Goal: Task Accomplishment & Management: Complete application form

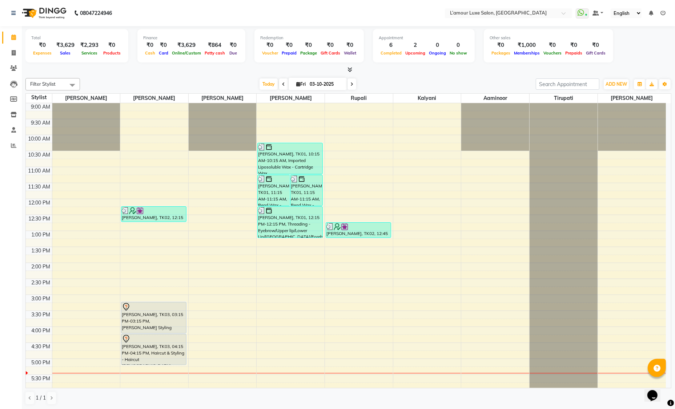
scroll to position [160, 0]
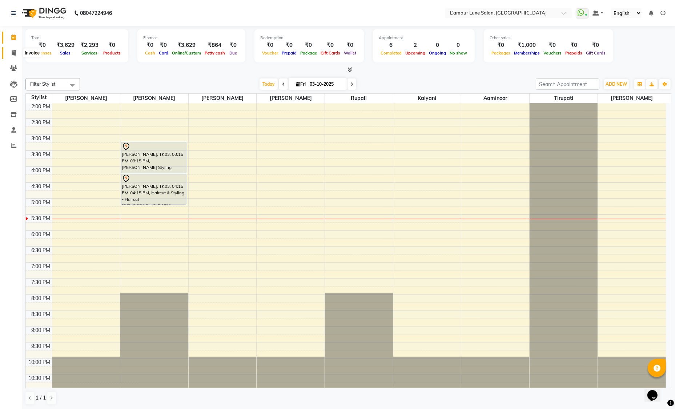
click at [13, 53] on icon at bounding box center [14, 52] width 4 height 5
select select "service"
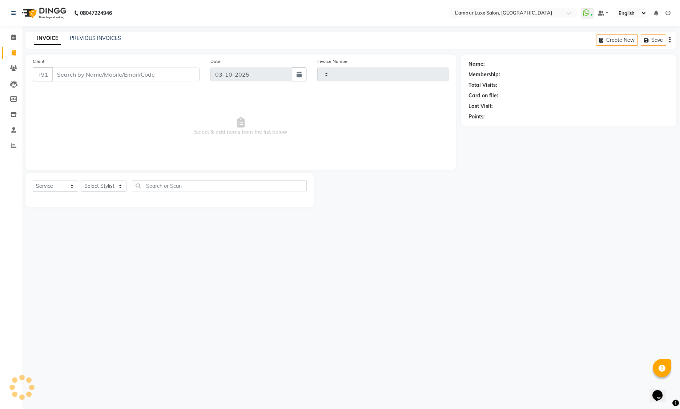
type input "1489"
select select "7325"
click at [96, 184] on select "Select Stylist Aaminoor [PERSON_NAME] [PERSON_NAME] [PERSON_NAME] [PERSON_NAME]…" at bounding box center [103, 186] width 45 height 11
select select "78137"
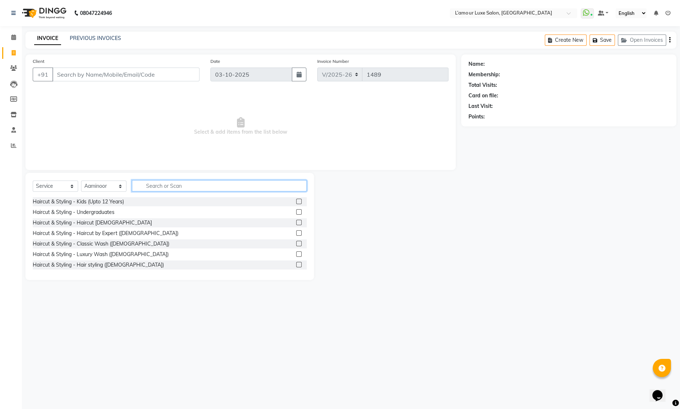
click at [192, 186] on input "text" at bounding box center [219, 185] width 175 height 11
type input "[MEDICAL_DATA]"
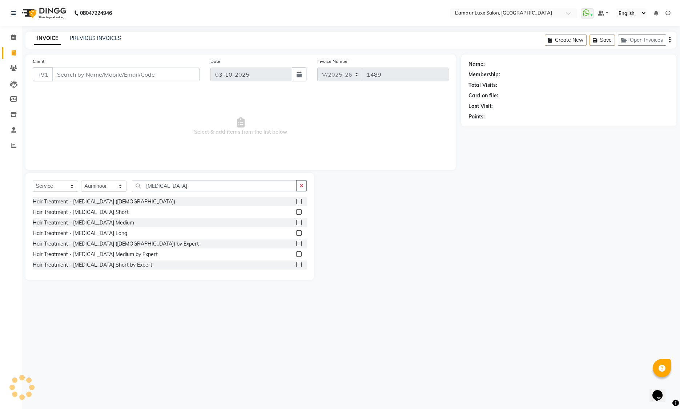
click at [296, 224] on label at bounding box center [298, 222] width 5 height 5
click at [296, 224] on input "checkbox" at bounding box center [298, 223] width 5 height 5
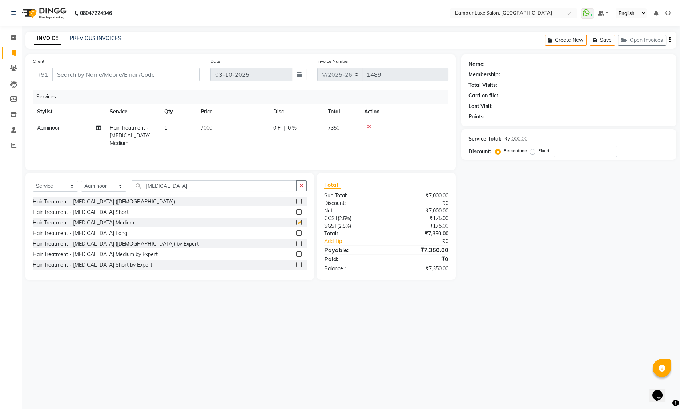
checkbox input "false"
drag, startPoint x: 562, startPoint y: 148, endPoint x: 564, endPoint y: 154, distance: 6.8
click at [564, 154] on input "number" at bounding box center [586, 151] width 64 height 11
type input "20"
click at [69, 77] on input "Client" at bounding box center [125, 75] width 147 height 14
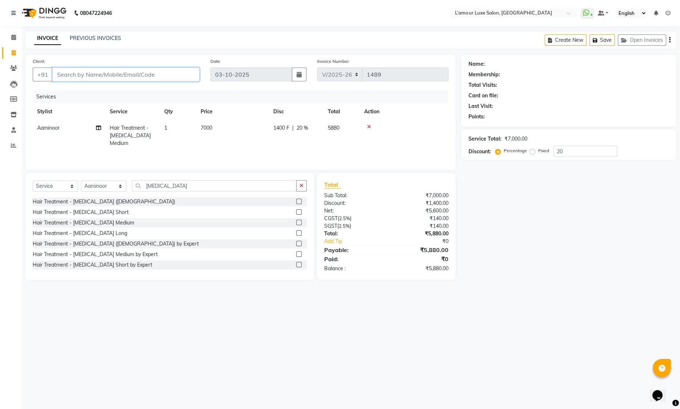
click at [65, 75] on input "Client" at bounding box center [125, 75] width 147 height 14
type input "8"
type input "0"
drag, startPoint x: 111, startPoint y: 76, endPoint x: 55, endPoint y: 75, distance: 55.6
click at [55, 75] on input "8451849213" at bounding box center [107, 75] width 110 height 14
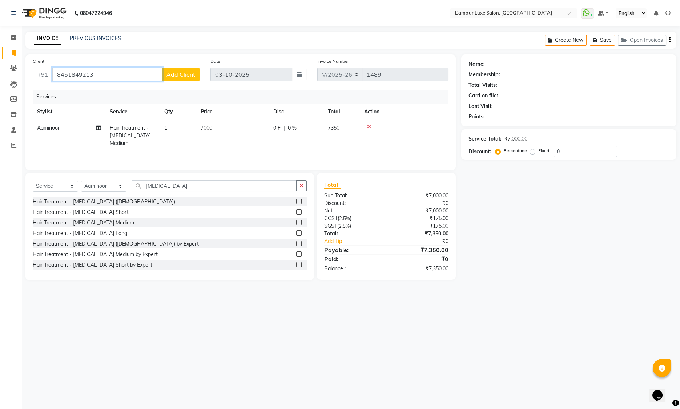
type input "8451849213"
click at [172, 76] on span "Add Client" at bounding box center [180, 74] width 29 height 7
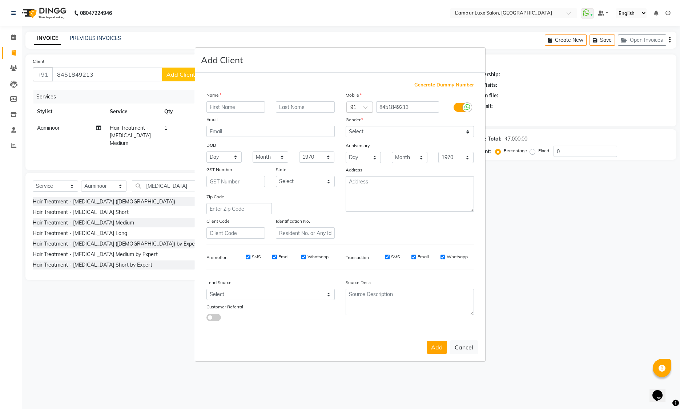
click at [233, 106] on input "text" at bounding box center [235, 106] width 59 height 11
click at [223, 108] on input "[PERSON_NAME]" at bounding box center [235, 106] width 59 height 11
type input "[PERSON_NAME]"
click at [381, 133] on select "Select [DEMOGRAPHIC_DATA] [DEMOGRAPHIC_DATA] Other Prefer Not To Say" at bounding box center [410, 131] width 128 height 11
select select "[DEMOGRAPHIC_DATA]"
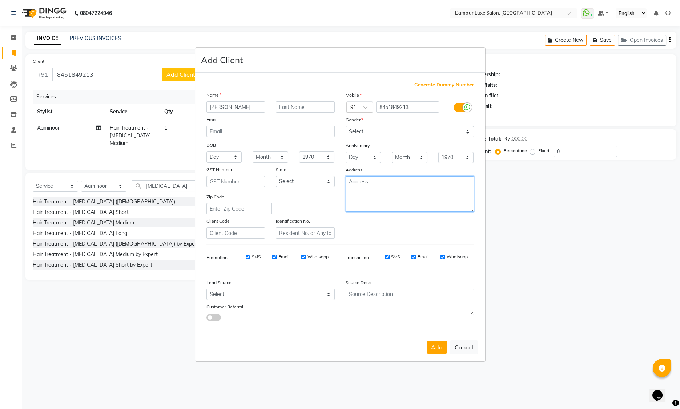
click at [375, 185] on textarea at bounding box center [410, 194] width 128 height 36
click at [434, 347] on button "Add" at bounding box center [437, 347] width 20 height 13
select select
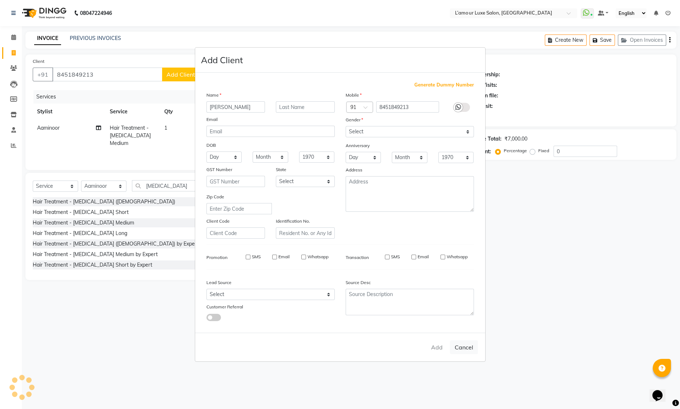
select select
checkbox input "false"
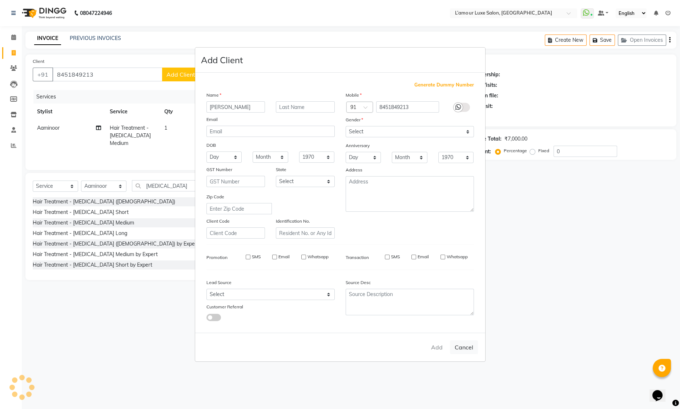
checkbox input "false"
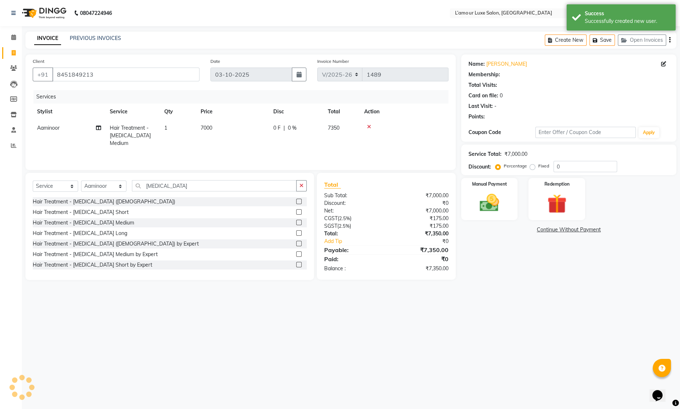
select select "1: Object"
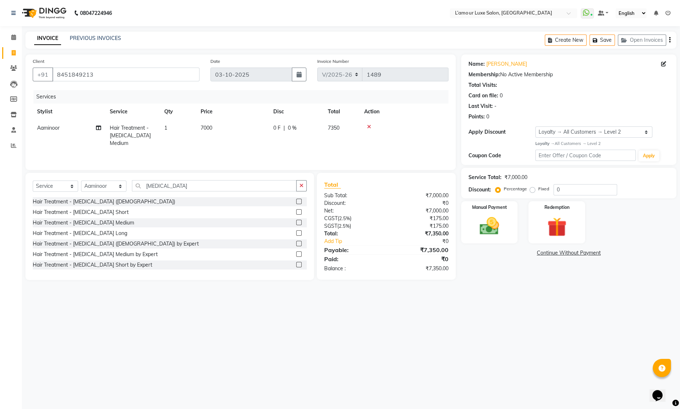
click at [370, 125] on icon at bounding box center [369, 126] width 4 height 5
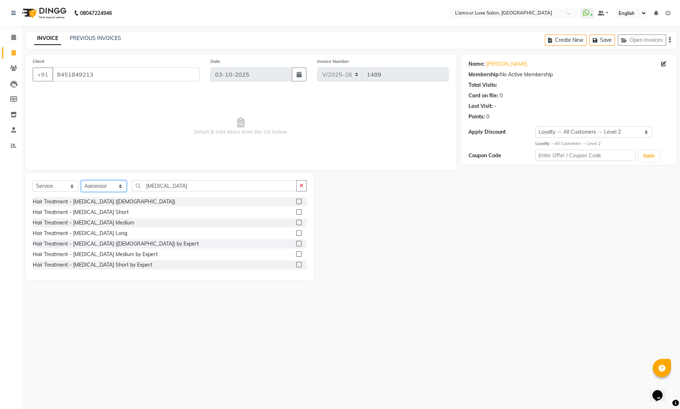
click at [105, 185] on select "Select Stylist Aaminoor [PERSON_NAME] [PERSON_NAME] [PERSON_NAME] [PERSON_NAME]…" at bounding box center [103, 186] width 45 height 11
select select "65670"
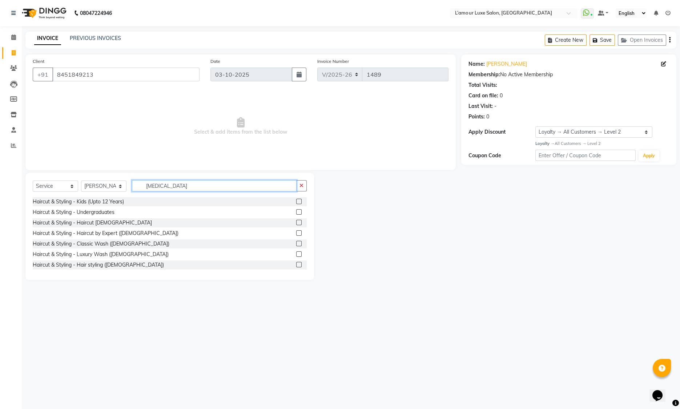
drag, startPoint x: 170, startPoint y: 187, endPoint x: 108, endPoint y: 185, distance: 62.2
click at [108, 185] on div "Select Service Product Membership Package Voucher Prepaid Gift Card Select Styl…" at bounding box center [170, 188] width 274 height 17
click at [165, 187] on input "[MEDICAL_DATA]" at bounding box center [214, 185] width 165 height 11
click at [166, 187] on input "[MEDICAL_DATA]" at bounding box center [214, 185] width 165 height 11
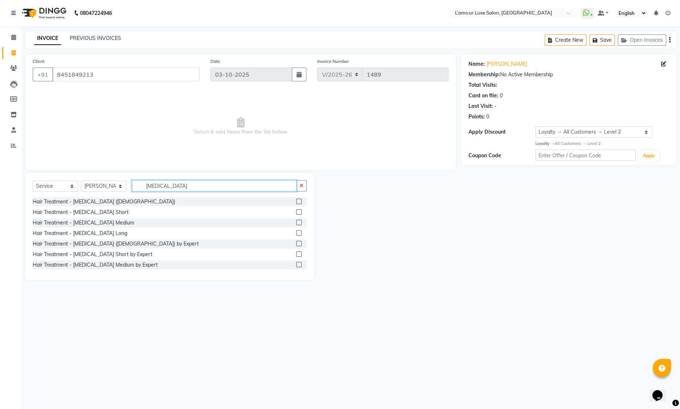
drag, startPoint x: 172, startPoint y: 186, endPoint x: 87, endPoint y: 185, distance: 85.4
click at [87, 185] on div "Select Service Product Membership Package Voucher Prepaid Gift Card Select Styl…" at bounding box center [170, 188] width 274 height 17
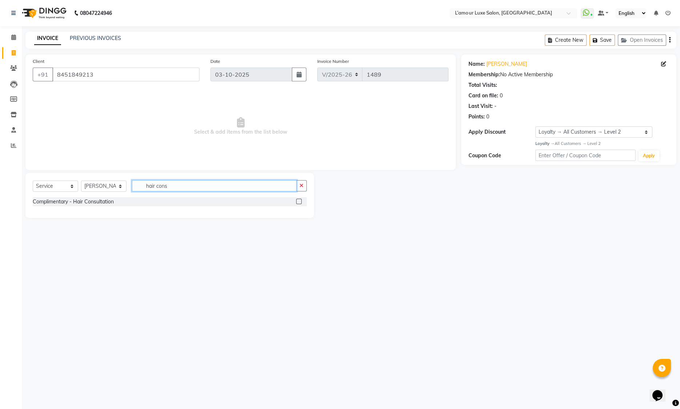
type input "hair cons"
click at [298, 202] on label at bounding box center [298, 201] width 5 height 5
click at [298, 202] on input "checkbox" at bounding box center [298, 202] width 5 height 5
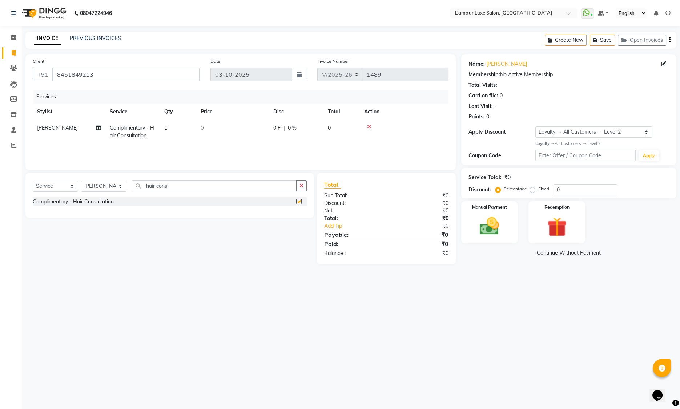
checkbox input "false"
click at [513, 219] on div "Manual Payment" at bounding box center [489, 222] width 59 height 44
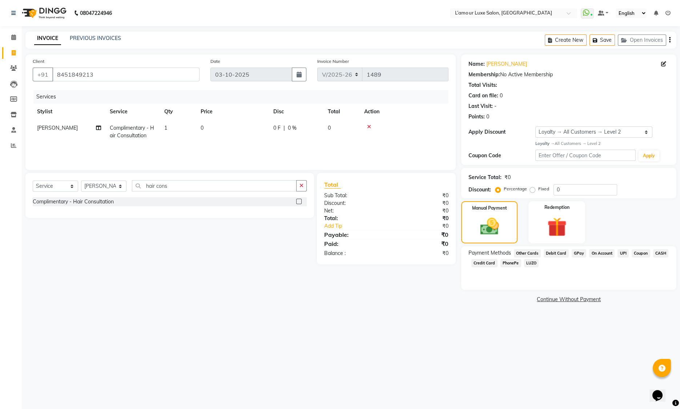
drag, startPoint x: 660, startPoint y: 254, endPoint x: 654, endPoint y: 262, distance: 10.3
click at [660, 254] on span "CASH" at bounding box center [661, 253] width 16 height 8
click at [563, 302] on button "Add Payment" at bounding box center [604, 301] width 130 height 11
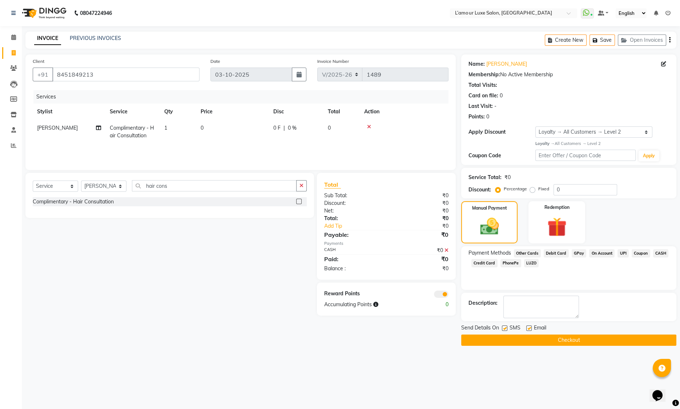
click at [526, 337] on button "Checkout" at bounding box center [568, 340] width 215 height 11
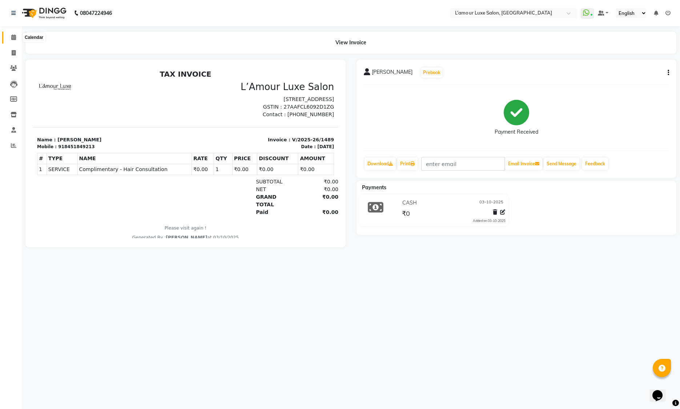
click at [15, 38] on icon at bounding box center [13, 37] width 5 height 5
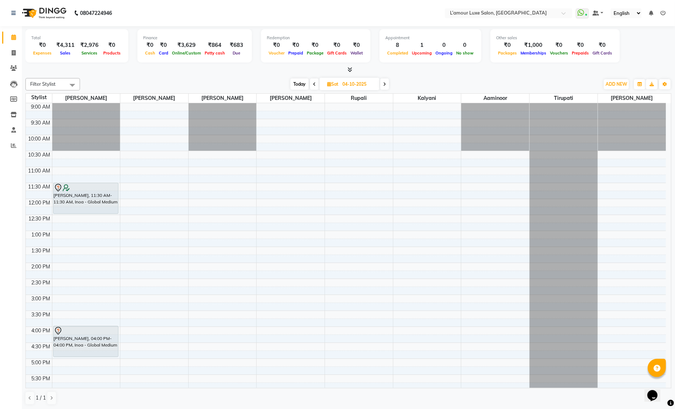
click at [303, 83] on span "Today" at bounding box center [299, 84] width 18 height 11
type input "03-10-2025"
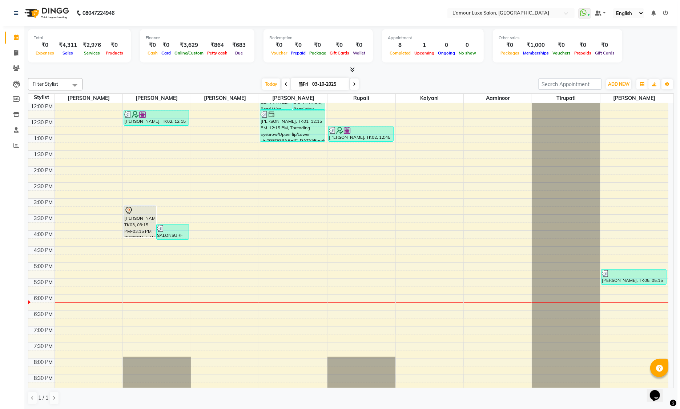
scroll to position [160, 0]
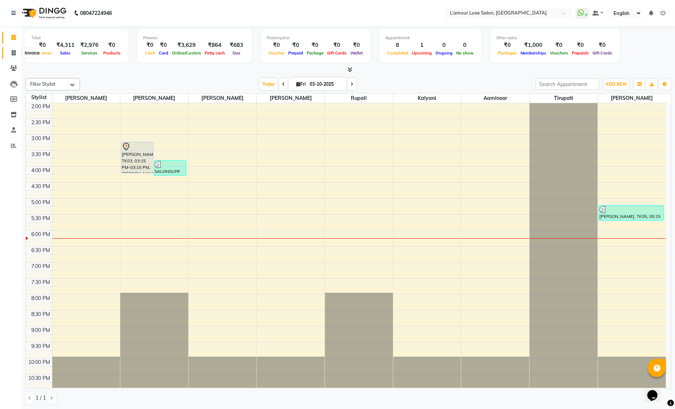
click at [13, 52] on icon at bounding box center [14, 52] width 4 height 5
select select "service"
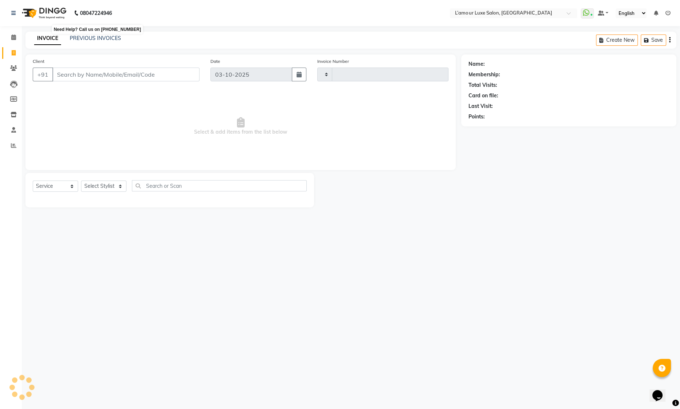
type input "1490"
select select "7325"
click at [96, 72] on input "Client" at bounding box center [125, 75] width 147 height 14
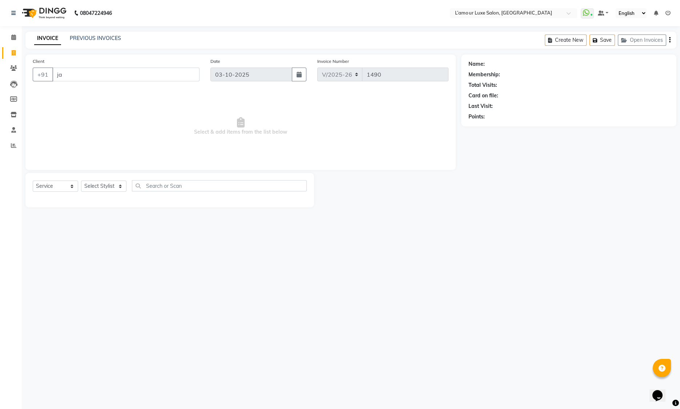
type input "j"
type input "c"
click at [65, 74] on input "Client" at bounding box center [125, 75] width 147 height 14
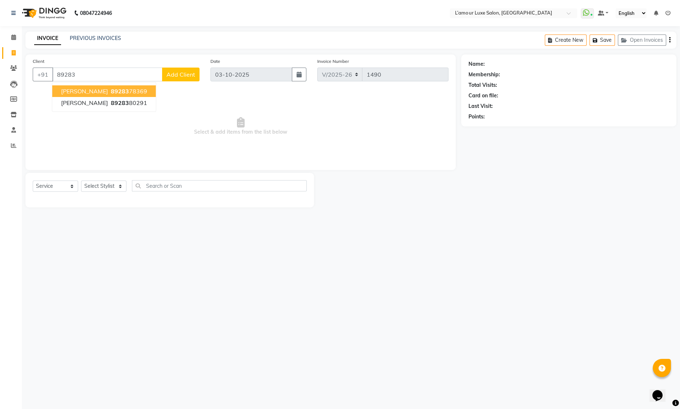
click at [70, 88] on span "[PERSON_NAME]" at bounding box center [84, 91] width 47 height 7
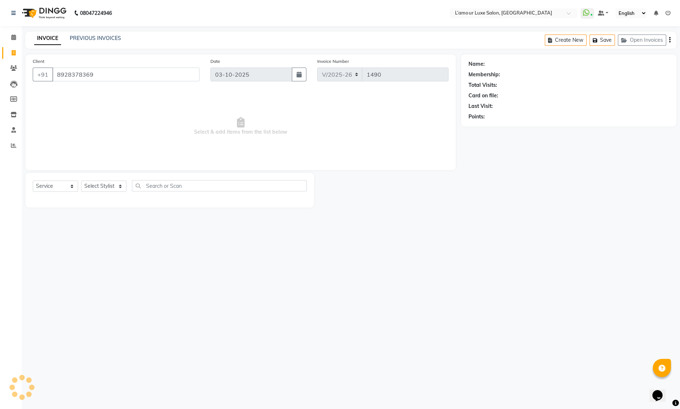
type input "8928378369"
select select "1: Object"
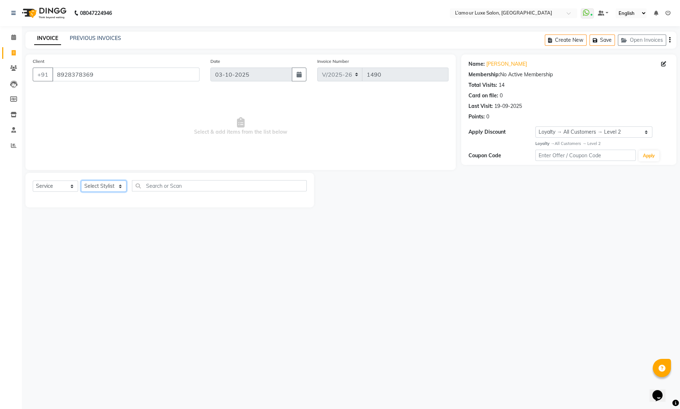
click at [96, 185] on select "Select Stylist Aaminoor [PERSON_NAME] [PERSON_NAME] [PERSON_NAME] [PERSON_NAME]…" at bounding box center [103, 186] width 45 height 11
select select "62894"
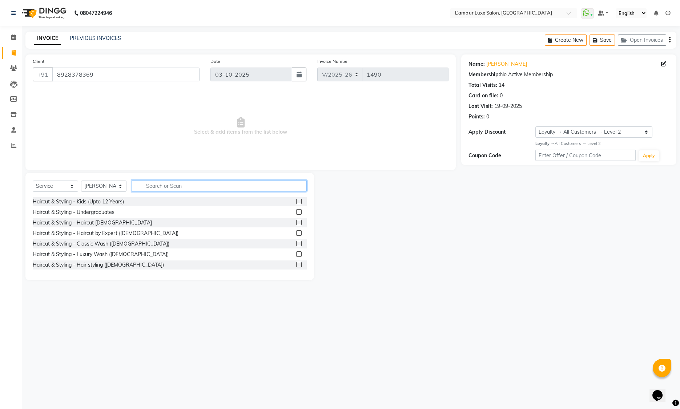
click at [178, 188] on input "text" at bounding box center [219, 185] width 175 height 11
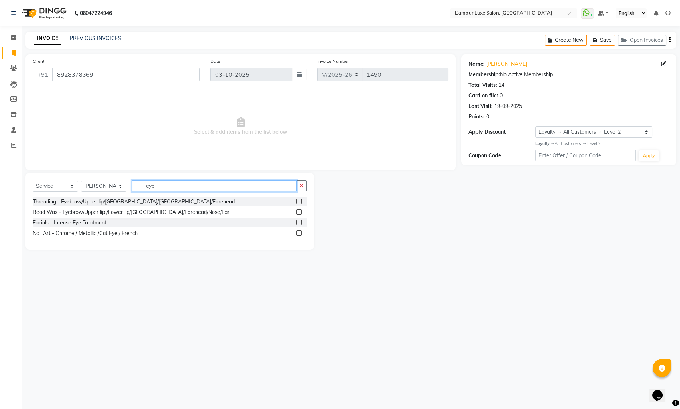
type input "eye"
click at [298, 201] on label at bounding box center [298, 201] width 5 height 5
click at [298, 201] on input "checkbox" at bounding box center [298, 202] width 5 height 5
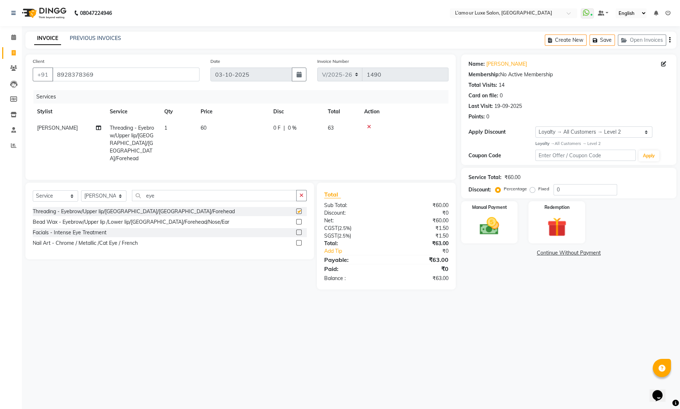
checkbox input "false"
click at [503, 216] on img at bounding box center [489, 226] width 33 height 23
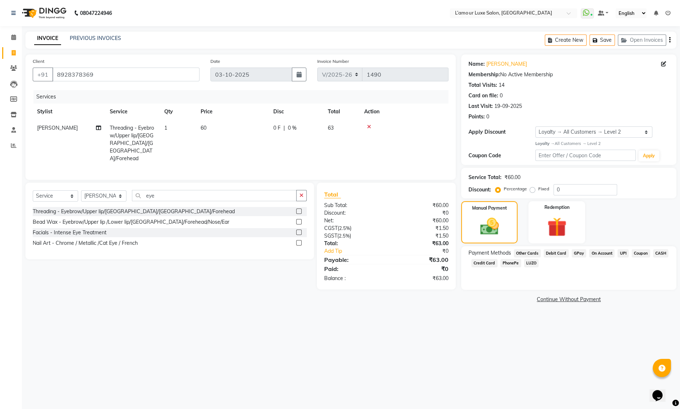
click at [583, 253] on span "GPay" at bounding box center [579, 253] width 15 height 8
click at [557, 304] on button "Add Payment" at bounding box center [604, 301] width 130 height 11
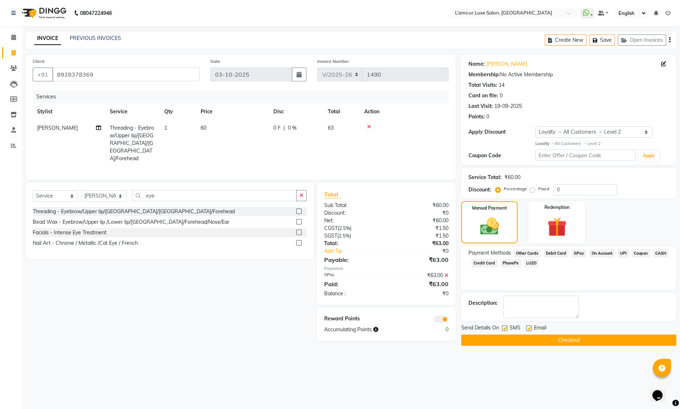
click at [478, 342] on button "Checkout" at bounding box center [568, 340] width 215 height 11
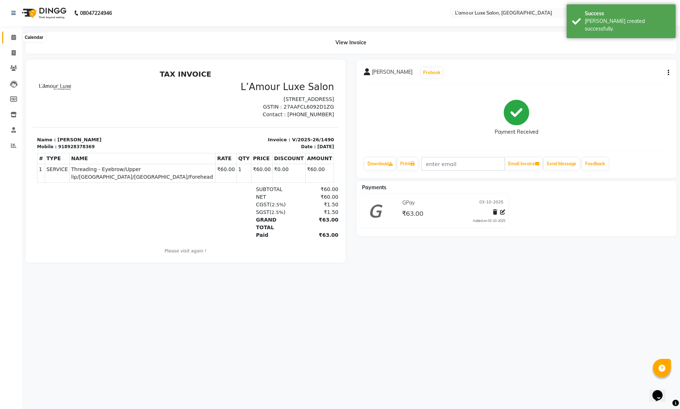
click at [13, 37] on icon at bounding box center [13, 37] width 5 height 5
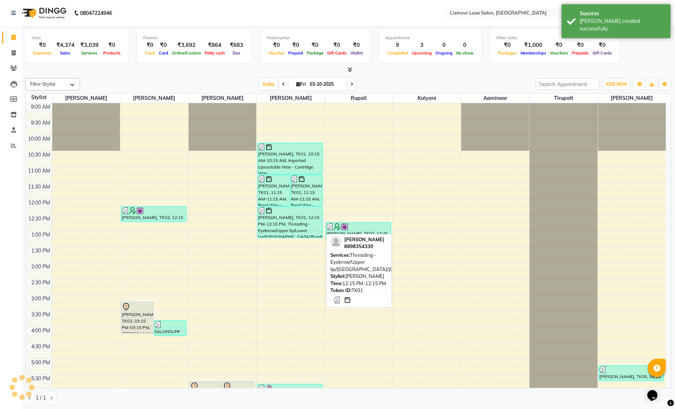
scroll to position [160, 0]
